Goal: Transaction & Acquisition: Purchase product/service

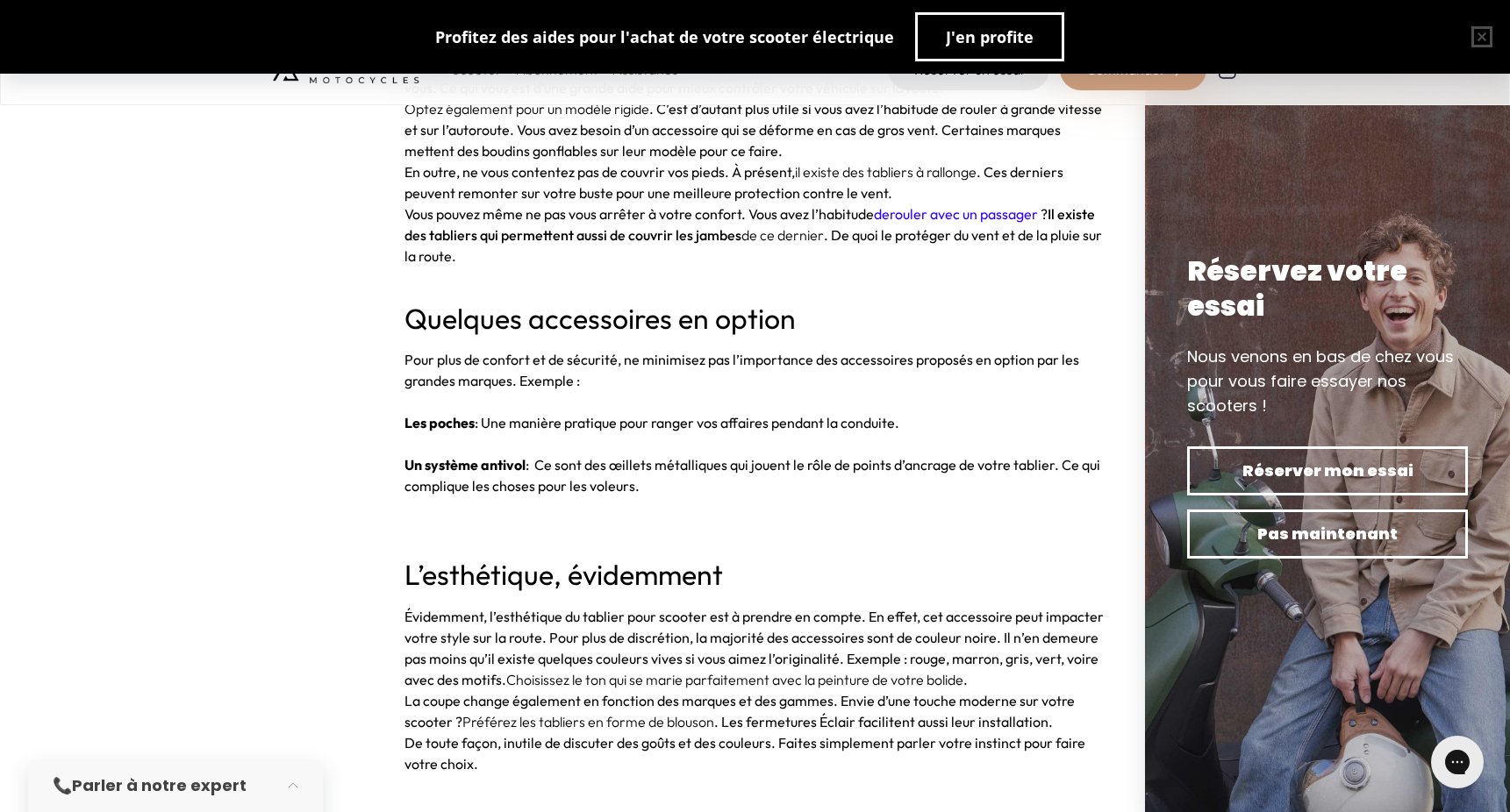
scroll to position [4210, 0]
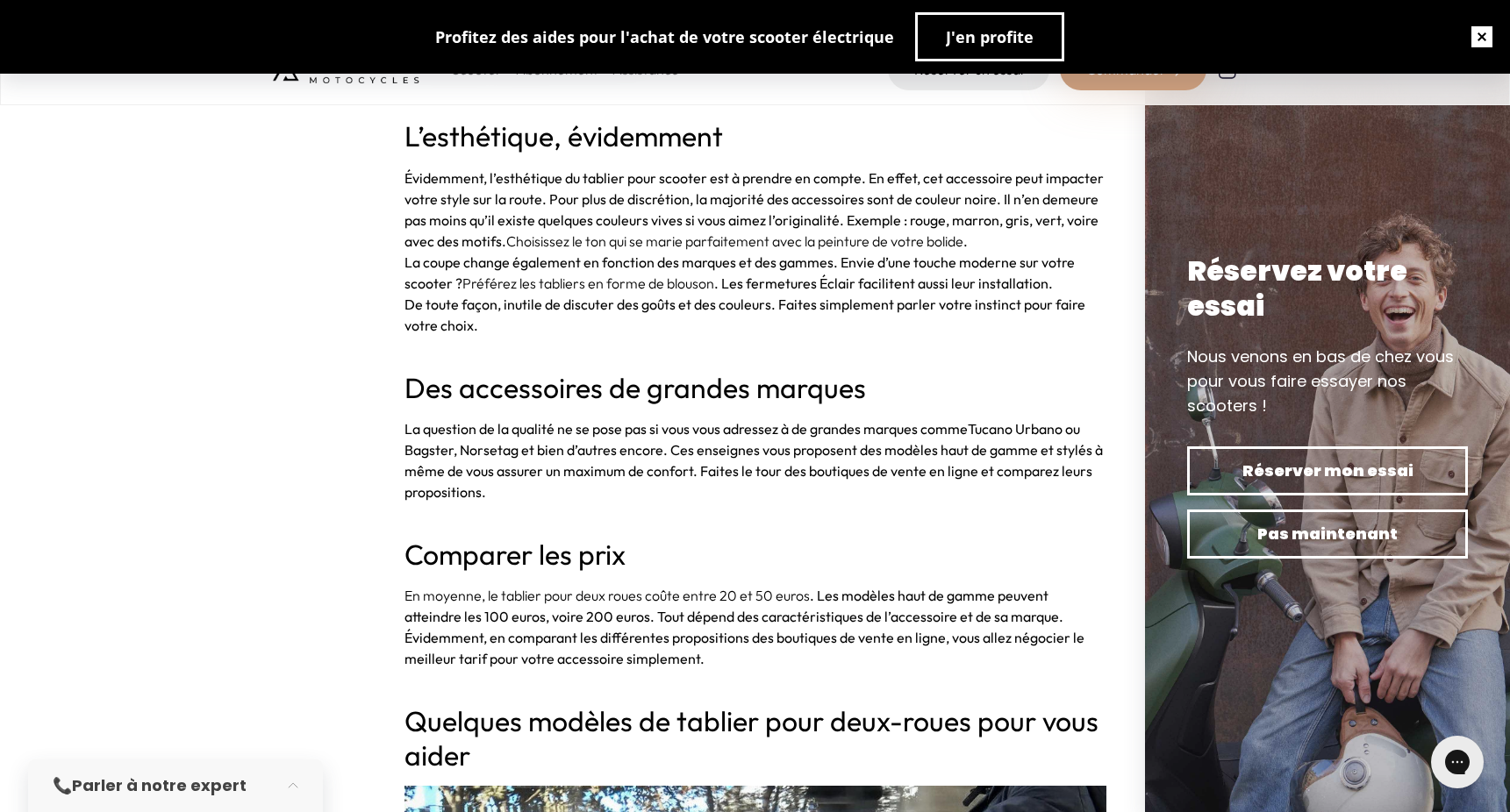
click at [1469, 29] on button "button" at bounding box center [1481, 37] width 56 height 56
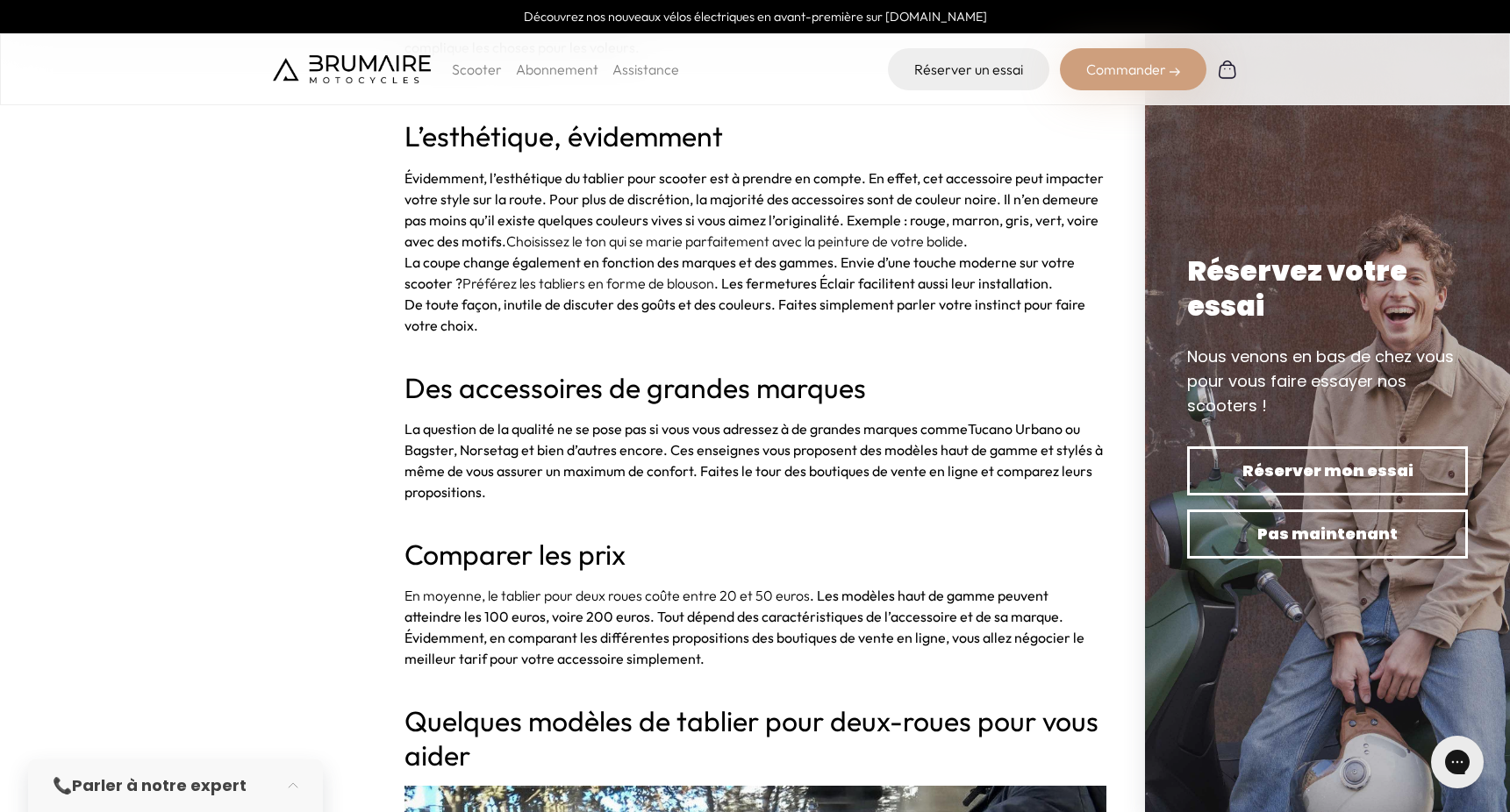
click at [646, 431] on b "La question de la qualité ne se pose pas si vous vous adressez à de grandes mar…" at bounding box center [686, 428] width 564 height 17
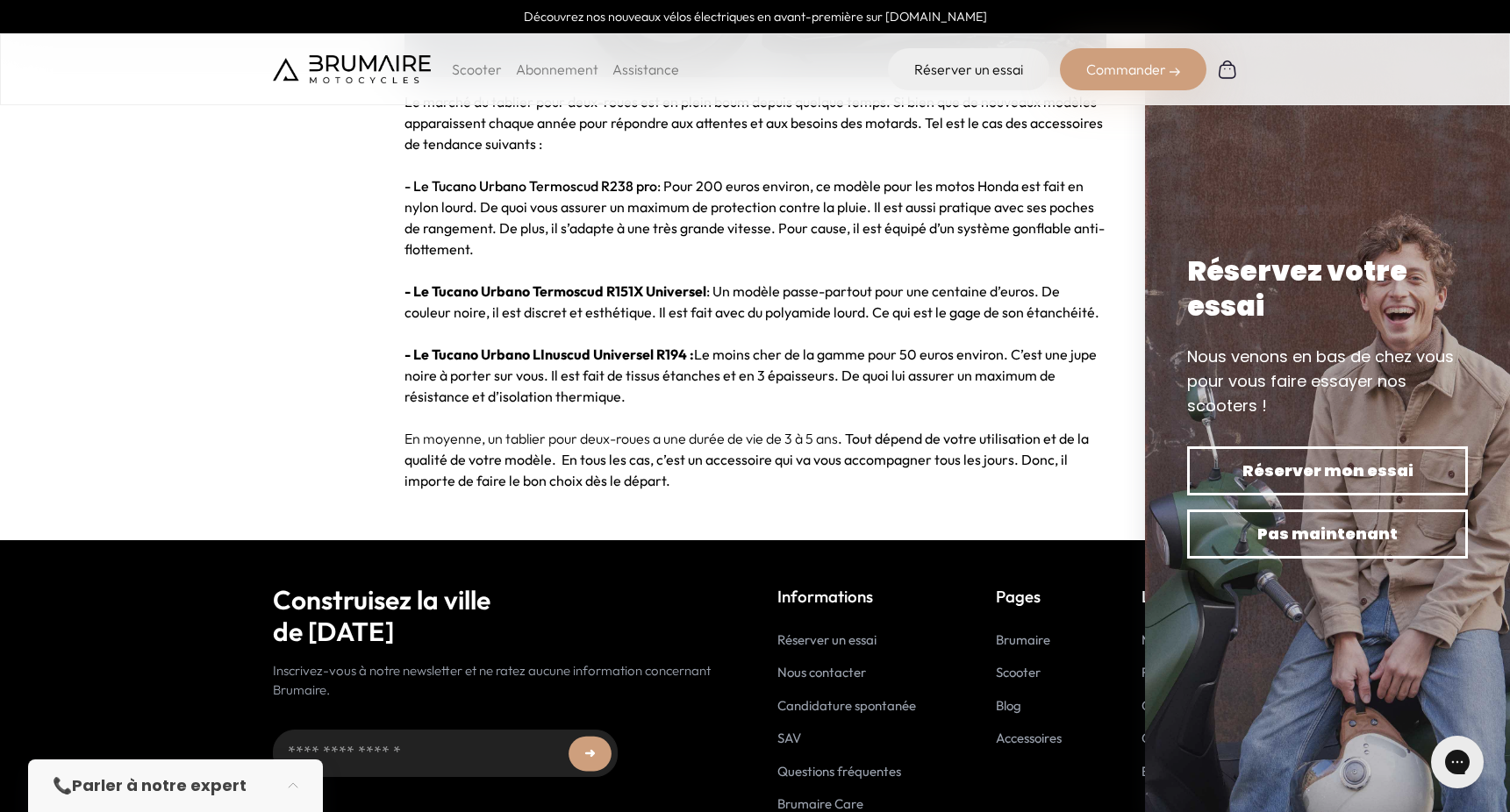
scroll to position [5452, 0]
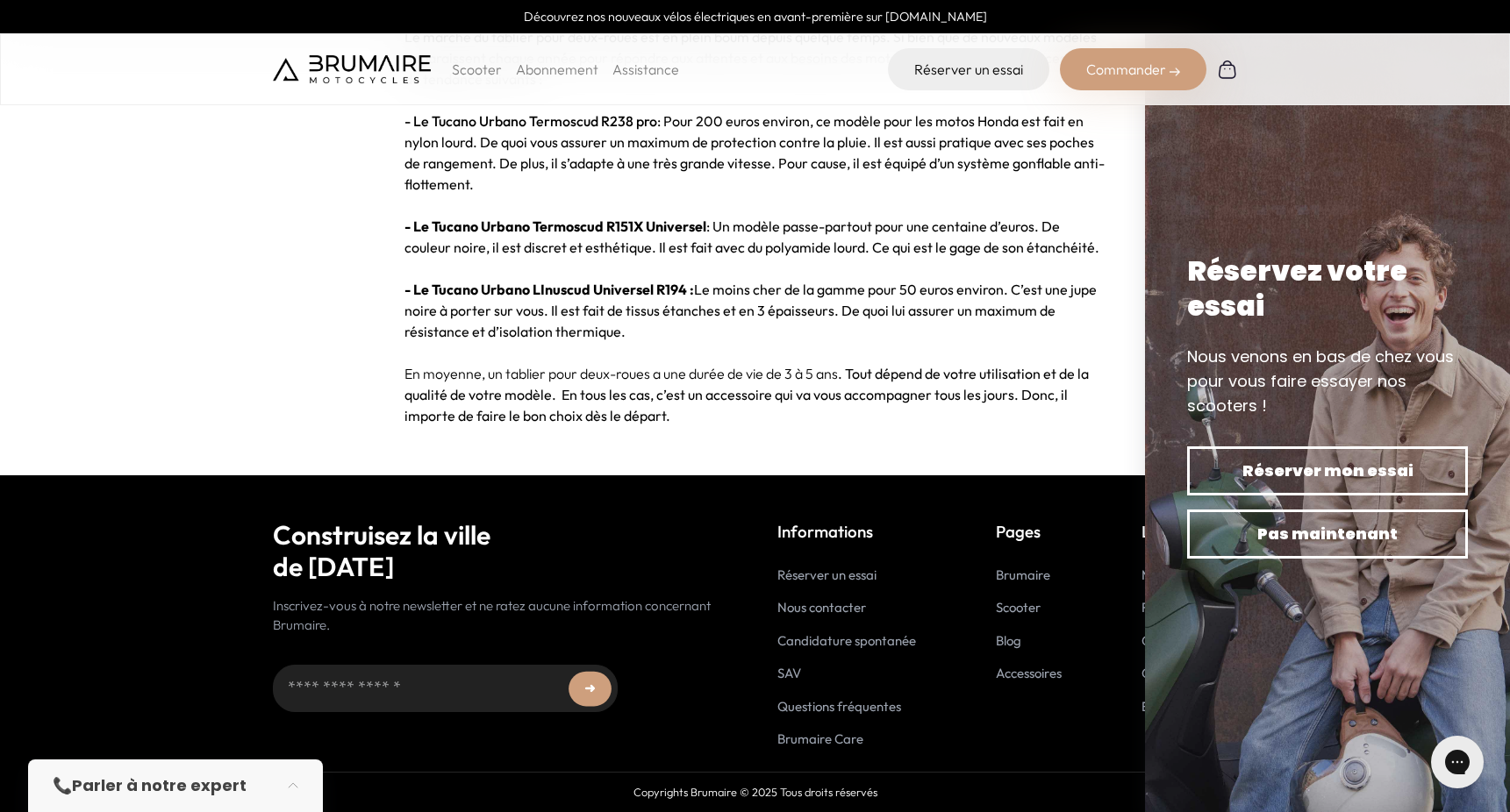
click at [475, 78] on p "Scooter" at bounding box center [477, 69] width 50 height 21
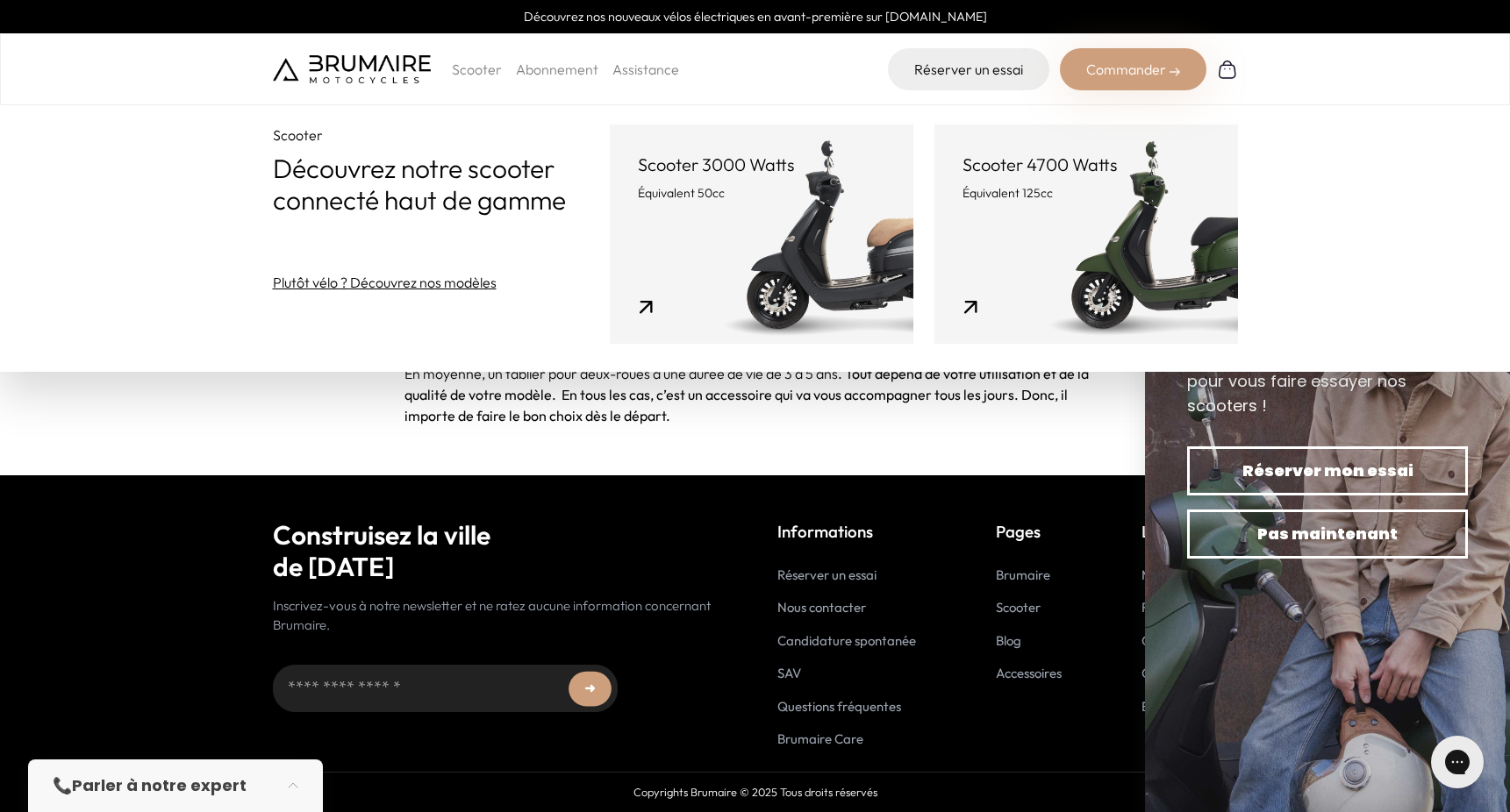
click at [546, 76] on link "Abonnement" at bounding box center [557, 69] width 82 height 17
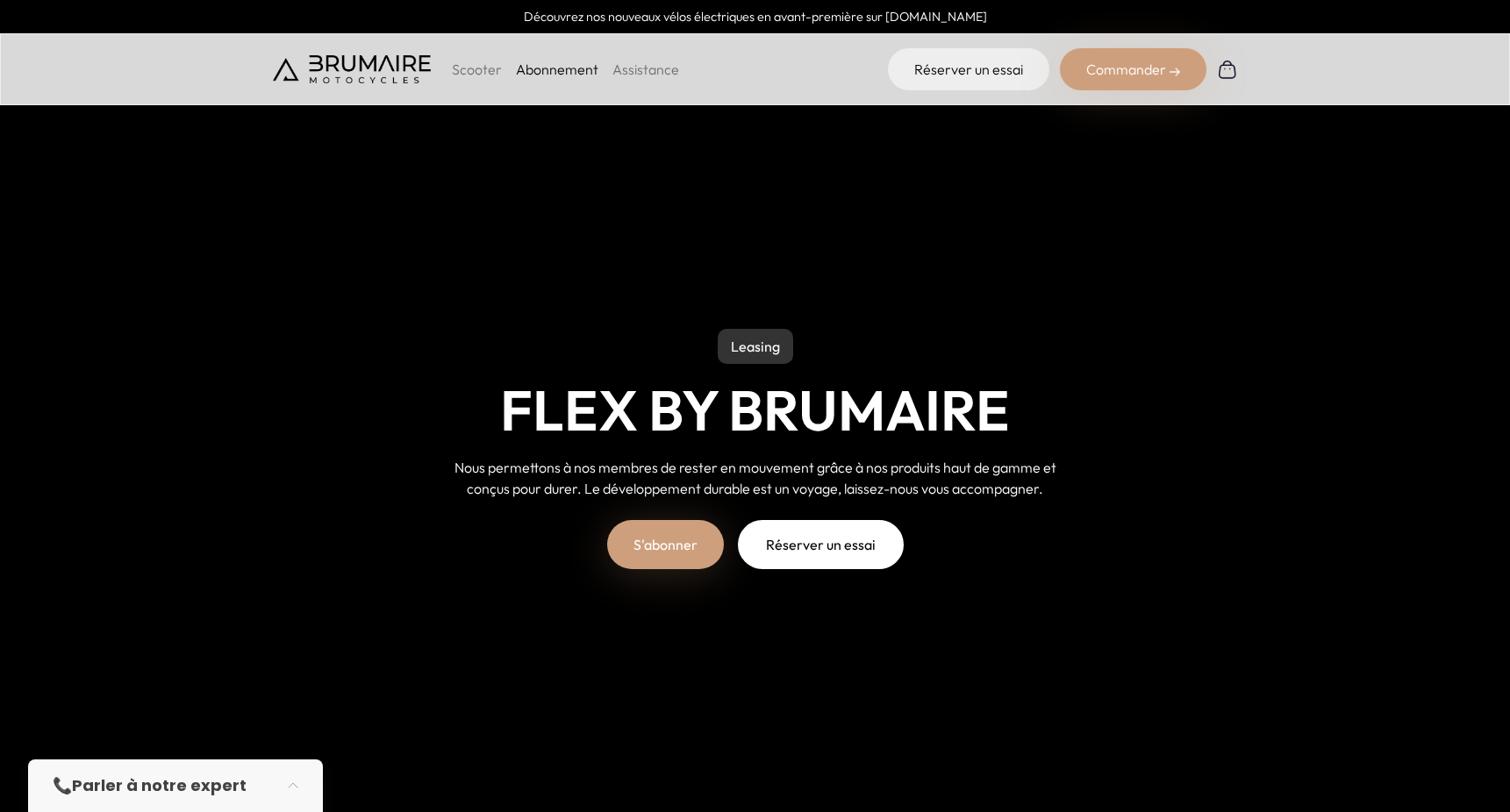
click at [635, 75] on link "Assistance" at bounding box center [645, 69] width 67 height 17
click at [1167, 49] on div "Commander" at bounding box center [1133, 69] width 146 height 42
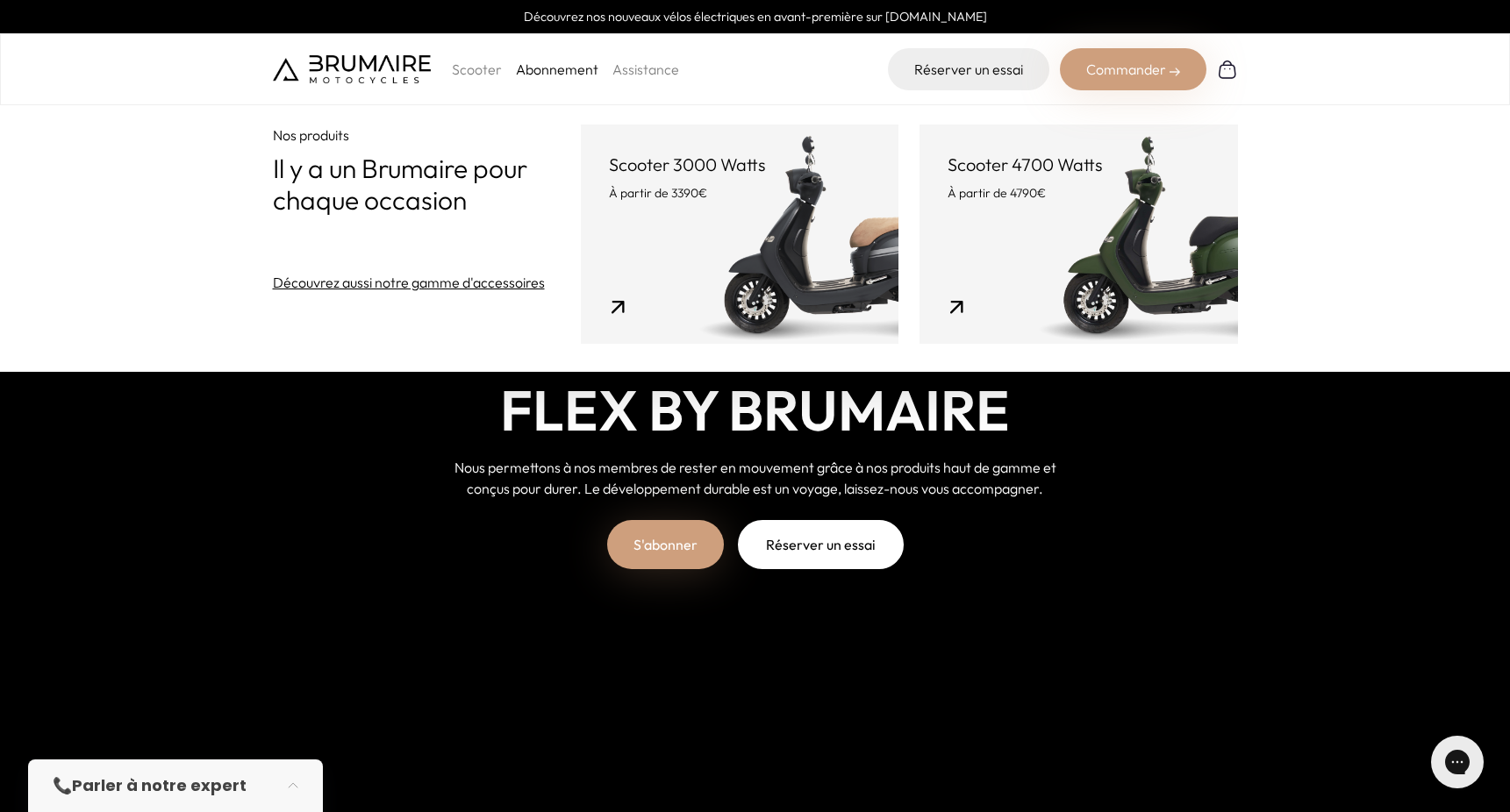
click at [781, 241] on link "Scooter 3000 Watts À partir de 3390€" at bounding box center [740, 234] width 318 height 219
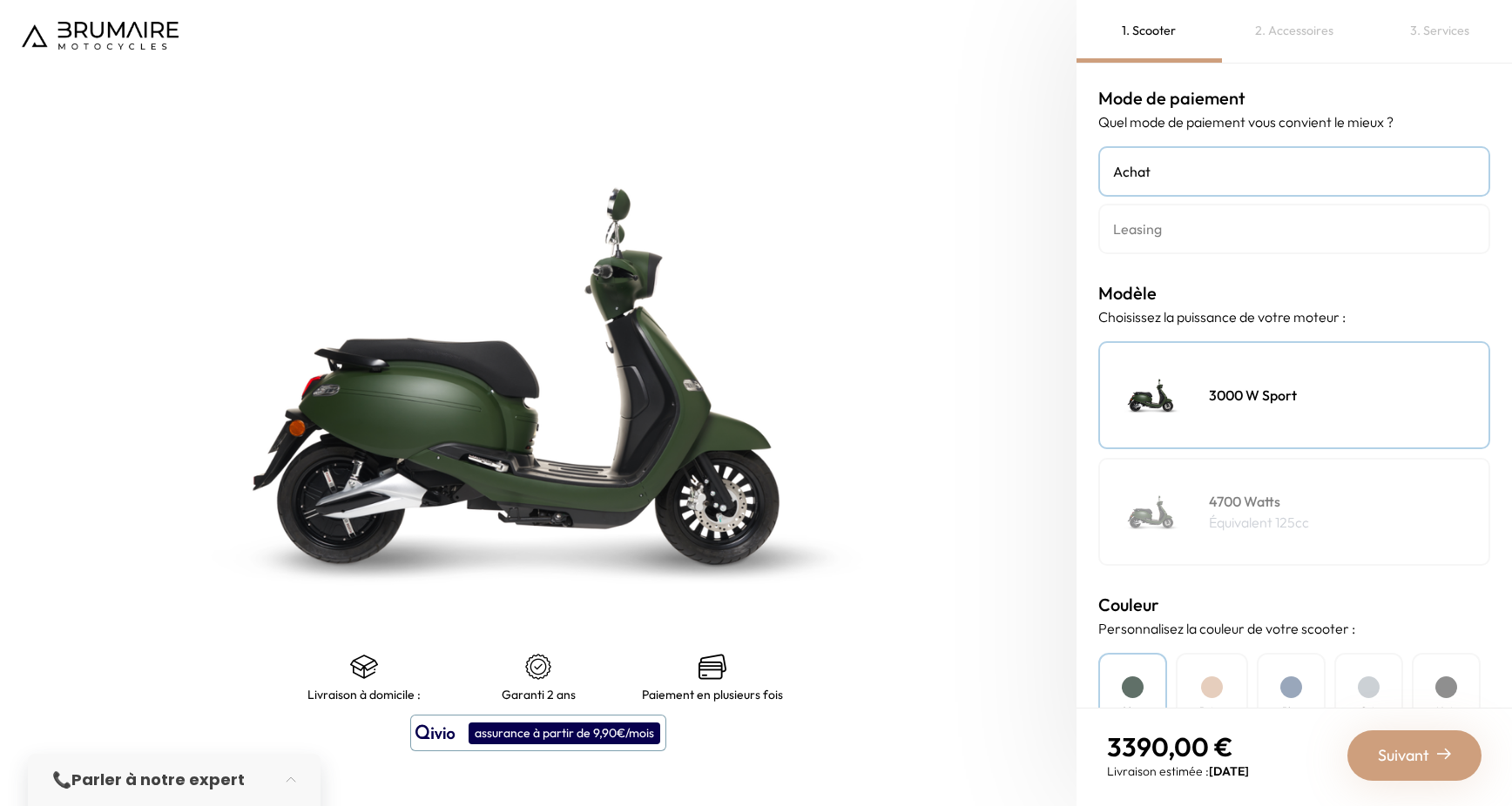
click at [1287, 20] on div "2. Accessoires" at bounding box center [1294, 31] width 145 height 63
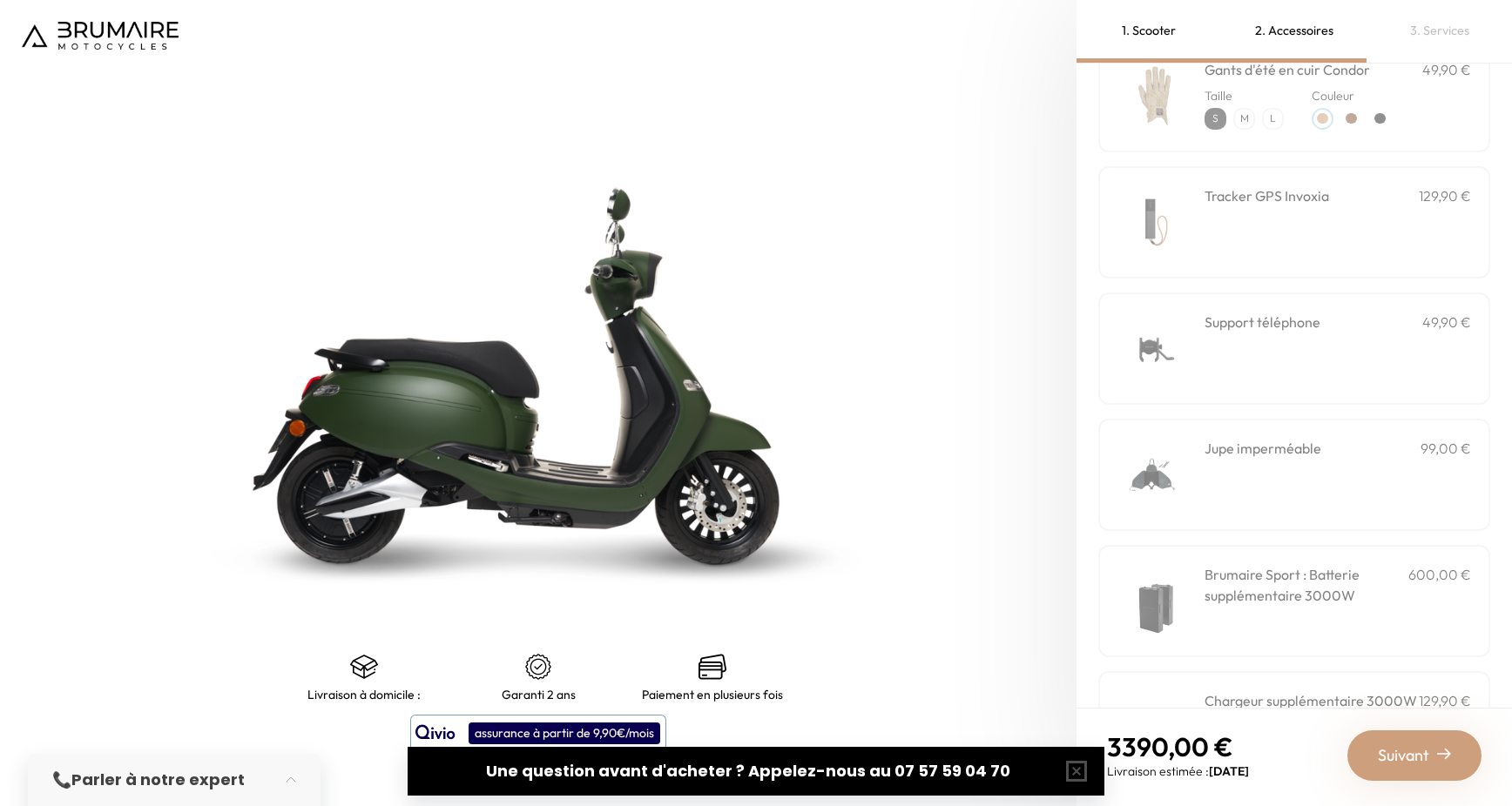
scroll to position [456, 0]
